Goal: Find specific page/section: Find specific page/section

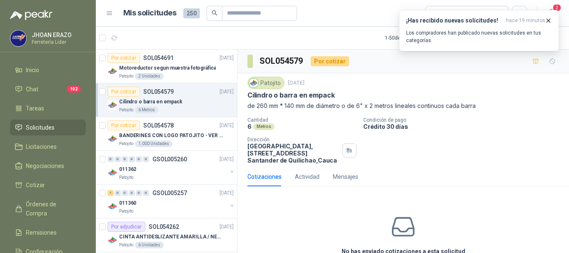
click at [52, 125] on span "Solicitudes" at bounding box center [40, 127] width 29 height 9
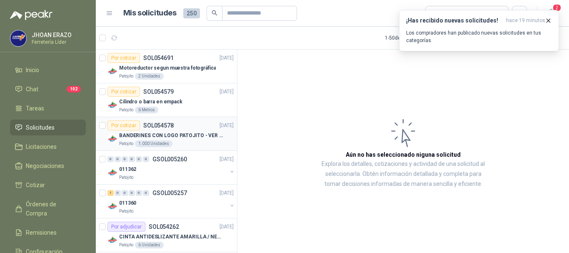
click at [200, 135] on p "BANDERINES CON LOGO PATOJITO - VER DOC ADJUNTO" at bounding box center [171, 136] width 104 height 8
